Goal: Book appointment/travel/reservation

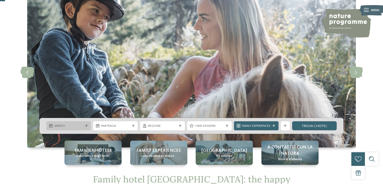
click at [89, 127] on div "Arrivo" at bounding box center [68, 125] width 45 height 9
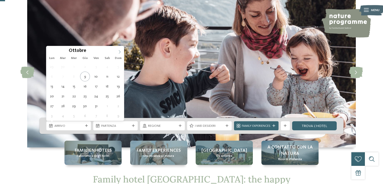
click at [118, 52] on icon at bounding box center [120, 52] width 4 height 4
type div "[DATE]"
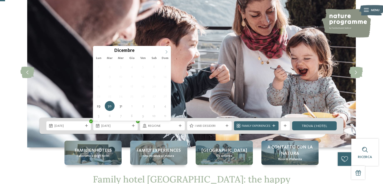
type input "****"
click at [165, 51] on icon at bounding box center [166, 52] width 4 height 4
type div "05.01.2026"
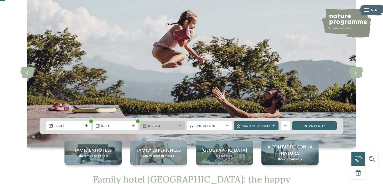
click at [167, 128] on span "Regione" at bounding box center [162, 125] width 29 height 5
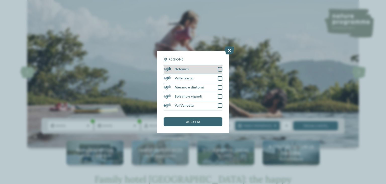
click at [220, 68] on div at bounding box center [220, 69] width 5 height 5
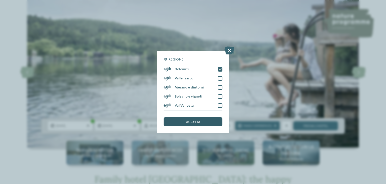
click at [202, 122] on div "accetta" at bounding box center [193, 121] width 59 height 9
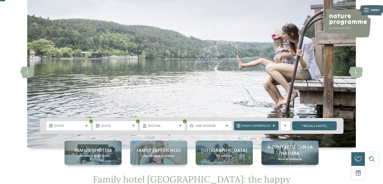
click at [156, 128] on div "Regione" at bounding box center [162, 125] width 45 height 9
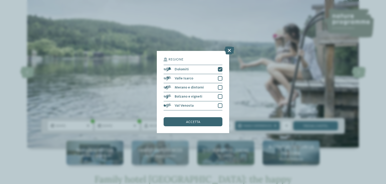
click at [135, 137] on div "Regione Dolomiti" at bounding box center [193, 92] width 386 height 184
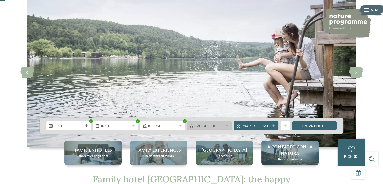
click at [217, 127] on span "I miei desideri" at bounding box center [209, 125] width 29 height 5
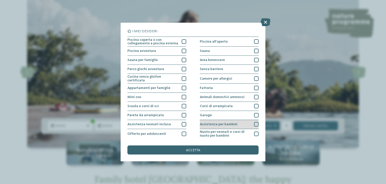
click at [255, 124] on div at bounding box center [256, 124] width 5 height 5
click at [187, 147] on div "accetta" at bounding box center [193, 149] width 131 height 9
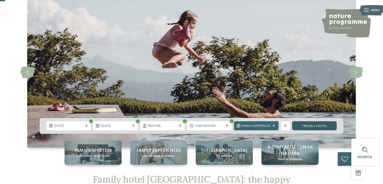
click at [310, 127] on link "trova l’hotel" at bounding box center [314, 125] width 45 height 9
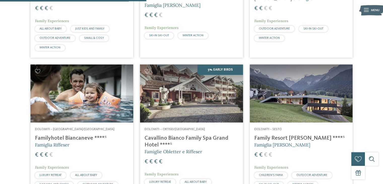
scroll to position [271, 0]
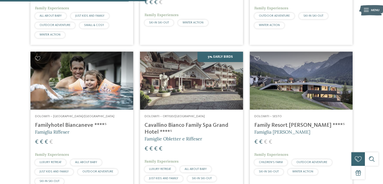
click at [79, 127] on h4 "Familyhotel Biancaneve ****ˢ" at bounding box center [82, 125] width 94 height 7
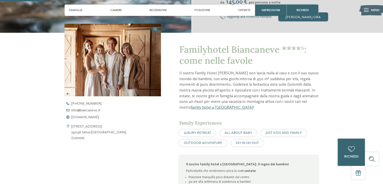
scroll to position [25, 0]
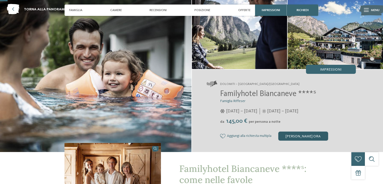
click at [313, 137] on div "[PERSON_NAME] ora" at bounding box center [303, 135] width 50 height 9
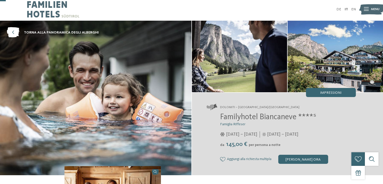
scroll to position [0, 0]
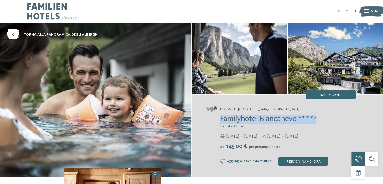
drag, startPoint x: 221, startPoint y: 119, endPoint x: 320, endPoint y: 118, distance: 98.6
click at [320, 118] on h2 "Familyhotel Biancaneve ****ˢ" at bounding box center [288, 119] width 136 height 10
copy span "Familyhotel Biancaneve ****ˢ"
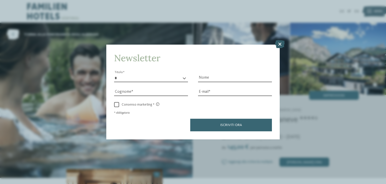
click at [281, 44] on icon at bounding box center [280, 44] width 10 height 8
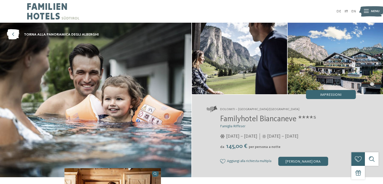
click at [363, 10] on icon at bounding box center [365, 12] width 5 height 4
